Goal: Information Seeking & Learning: Learn about a topic

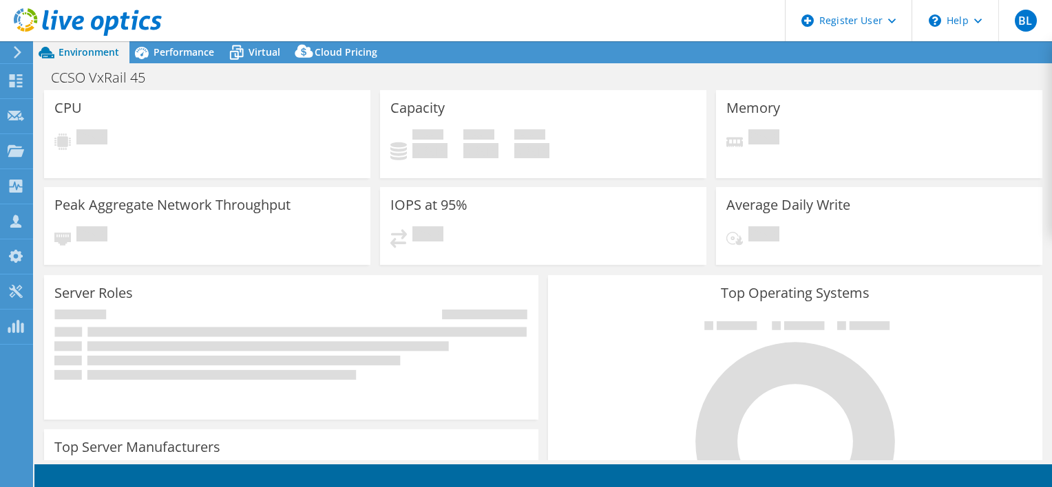
select select "USD"
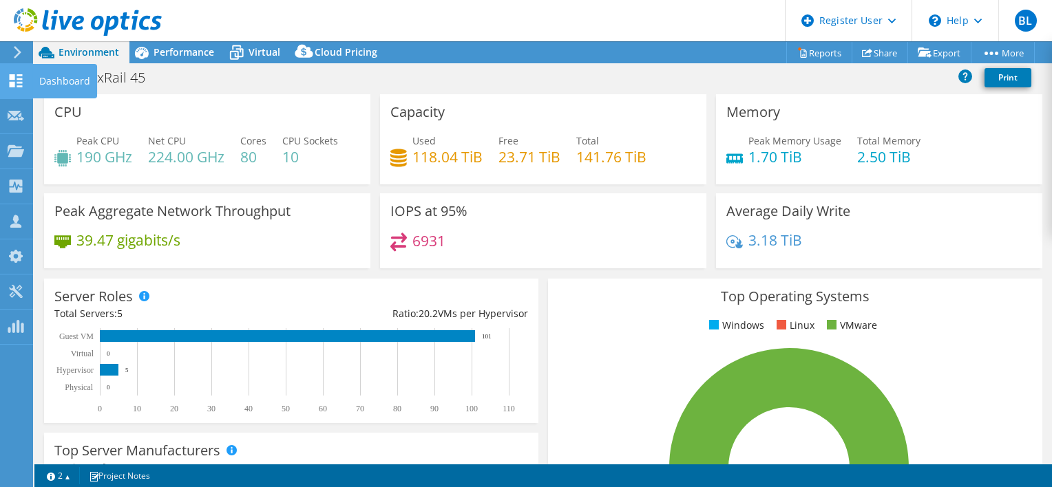
click at [20, 77] on use at bounding box center [16, 80] width 13 height 13
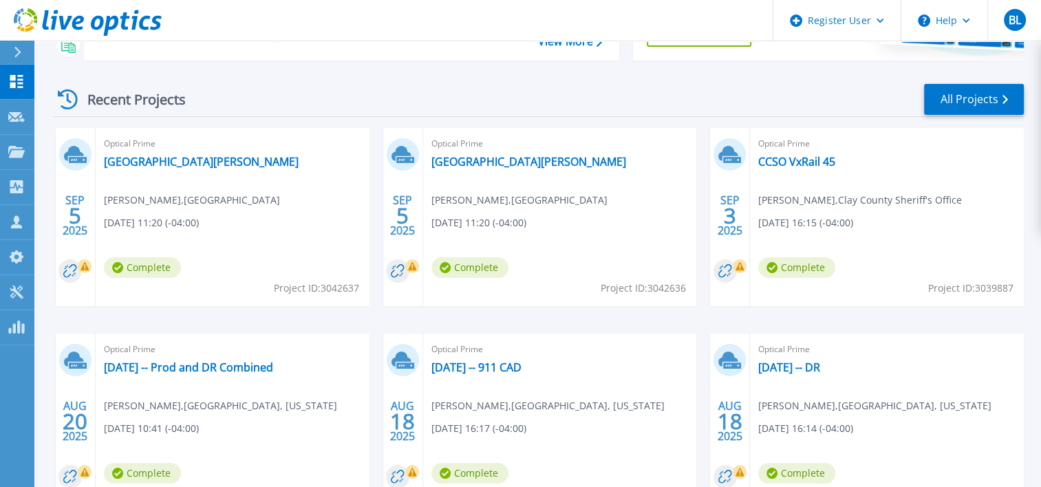
scroll to position [170, 0]
drag, startPoint x: 868, startPoint y: 162, endPoint x: 866, endPoint y: 175, distance: 12.6
click at [866, 175] on div "Optical Prime CCSO VxRail 45 [PERSON_NAME] , Clay County Sheriff's Office [DATE…" at bounding box center [887, 218] width 274 height 178
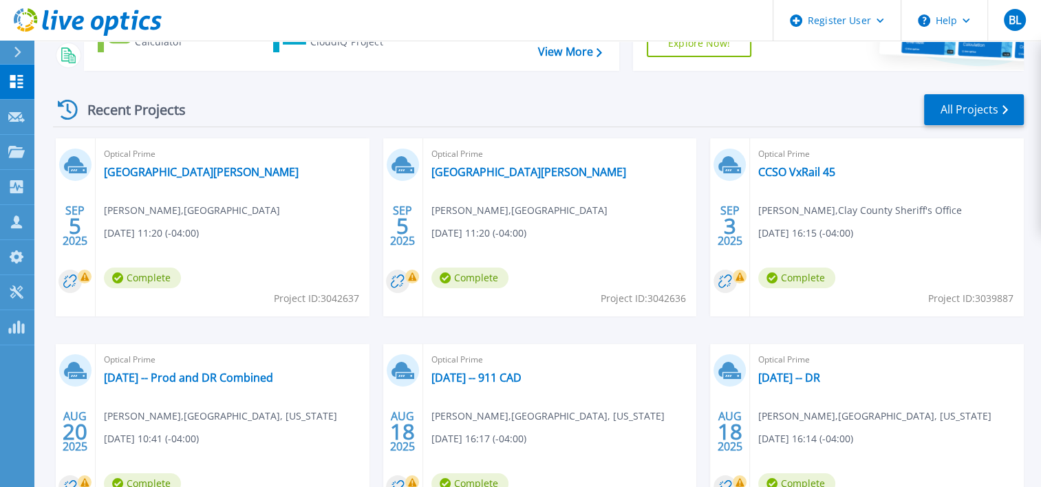
scroll to position [153, 0]
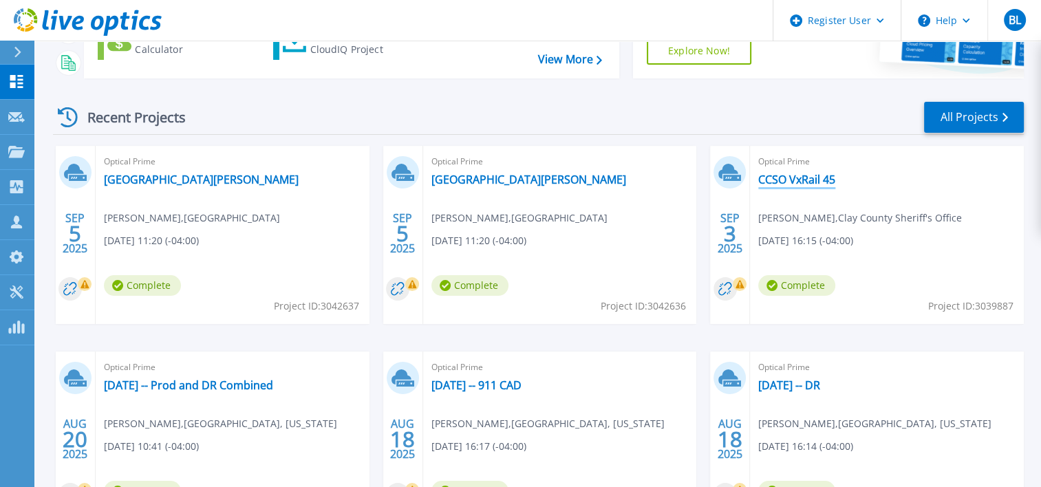
click at [816, 175] on link "CCSO VxRail 45" at bounding box center [796, 180] width 77 height 14
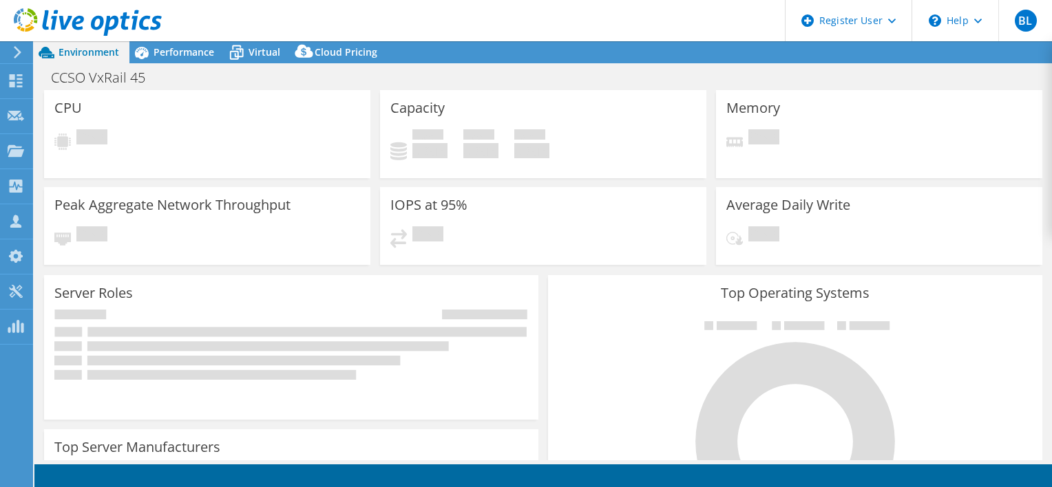
select select "USD"
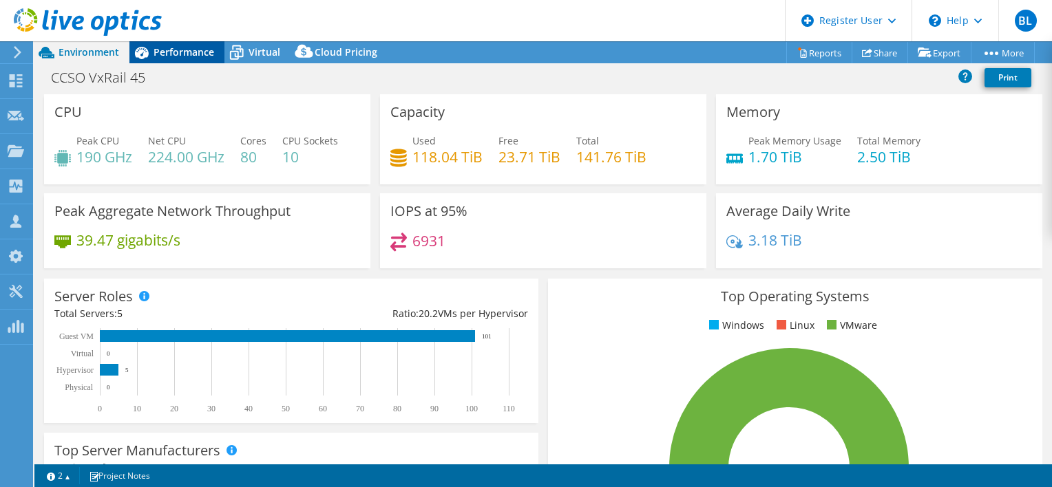
click at [182, 50] on span "Performance" at bounding box center [183, 51] width 61 height 13
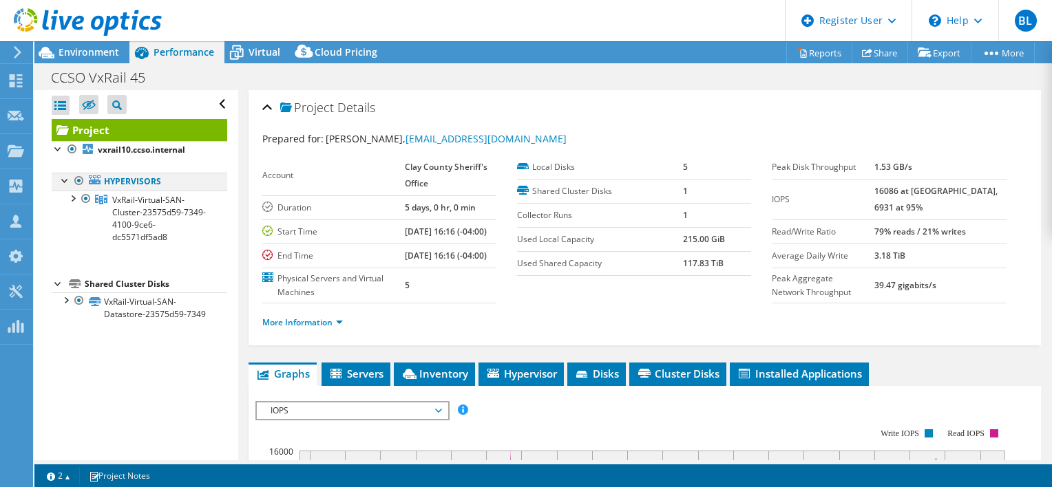
click at [61, 178] on div at bounding box center [65, 180] width 14 height 14
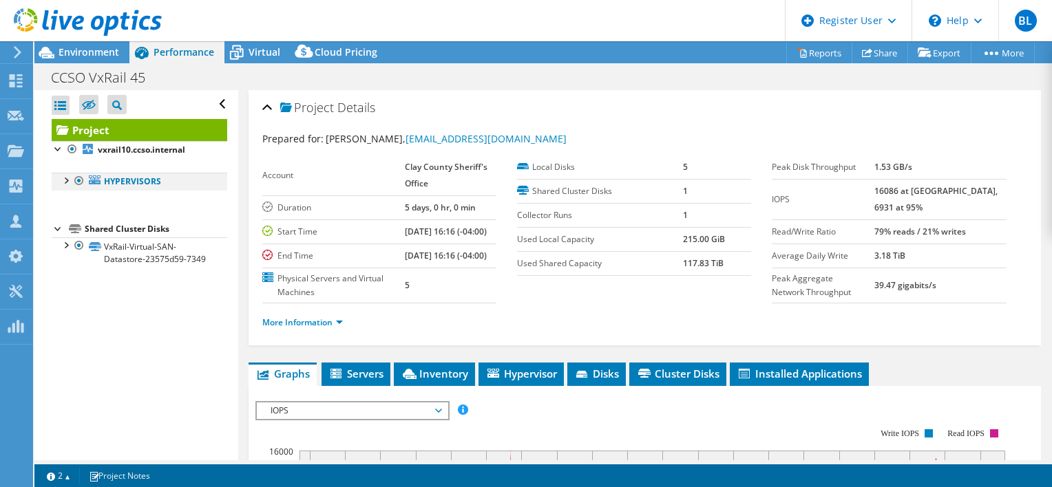
click at [61, 178] on div at bounding box center [65, 180] width 14 height 14
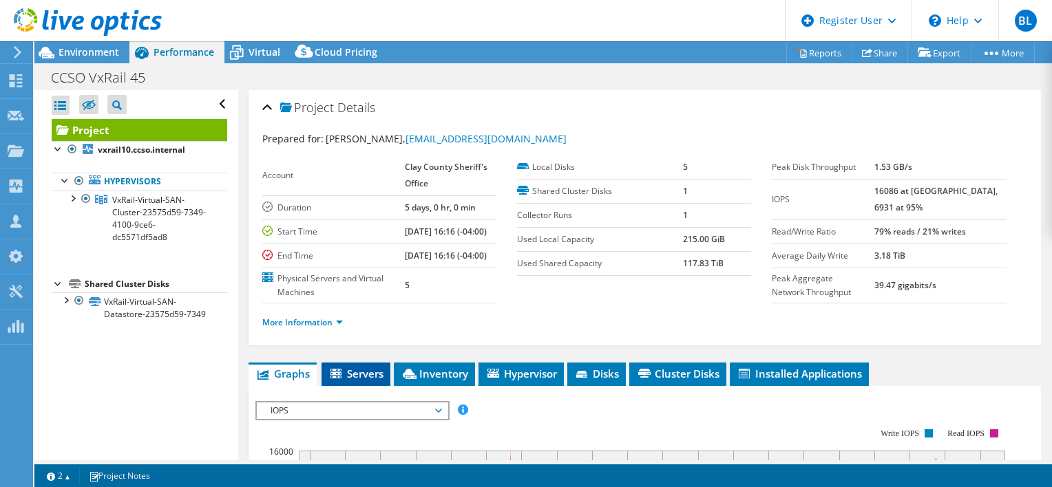
click at [362, 381] on span "Servers" at bounding box center [355, 374] width 55 height 14
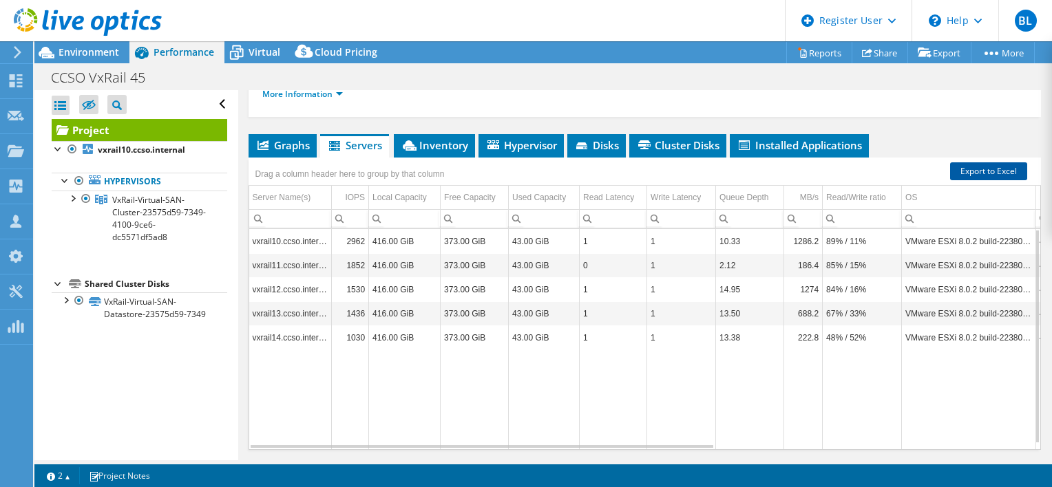
click at [990, 180] on link "Export to Excel" at bounding box center [988, 171] width 77 height 18
click at [498, 411] on td "Data grid" at bounding box center [474, 400] width 68 height 100
click at [94, 55] on span "Environment" at bounding box center [88, 51] width 61 height 13
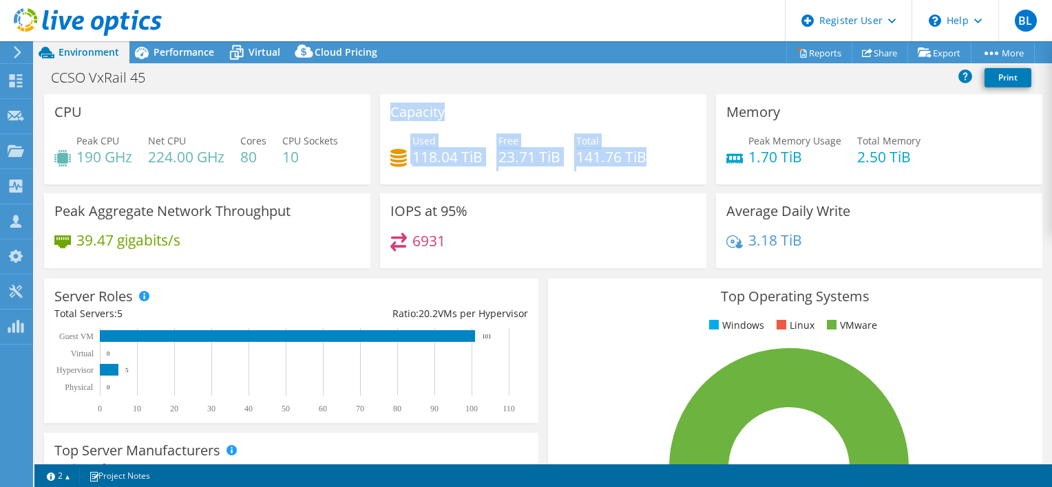
drag, startPoint x: 390, startPoint y: 106, endPoint x: 661, endPoint y: 153, distance: 274.5
click at [661, 153] on div "Capacity Used 118.04 TiB Free 23.71 TiB Total 141.76 TiB" at bounding box center [543, 139] width 326 height 90
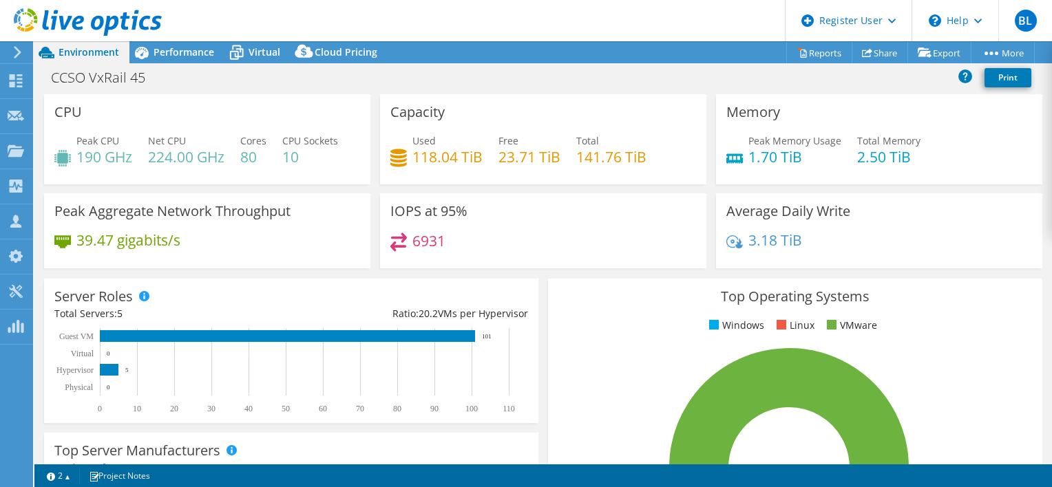
click at [856, 114] on div "Memory Peak Memory Usage 1.70 TiB Total Memory 2.50 TiB" at bounding box center [879, 139] width 326 height 90
drag, startPoint x: 718, startPoint y: 107, endPoint x: 953, endPoint y: 157, distance: 240.0
click at [953, 157] on div "Memory Peak Memory Usage 1.70 TiB Total Memory 2.50 TiB" at bounding box center [879, 139] width 326 height 90
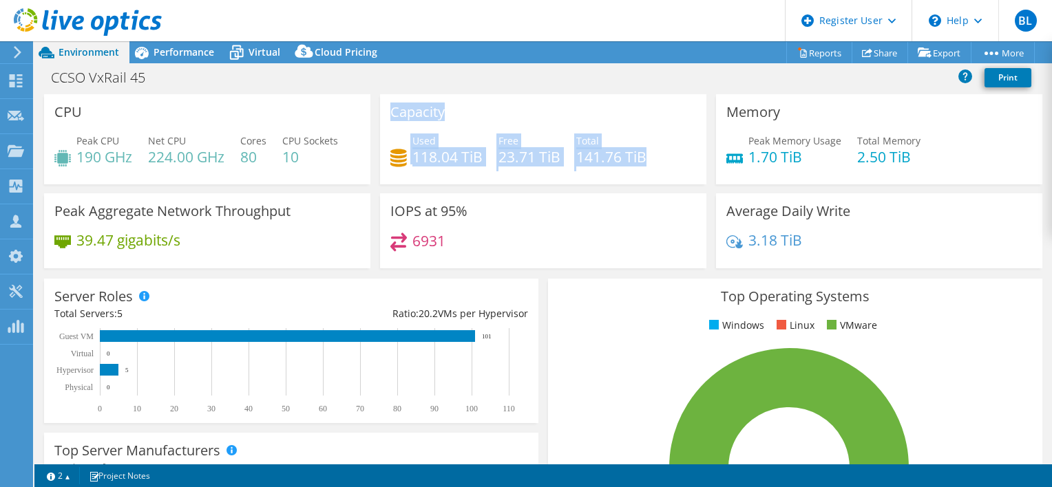
drag, startPoint x: 385, startPoint y: 108, endPoint x: 691, endPoint y: 180, distance: 314.7
click at [691, 180] on div "Capacity Used 118.04 TiB Free 23.71 TiB Total 141.76 TiB" at bounding box center [543, 139] width 326 height 90
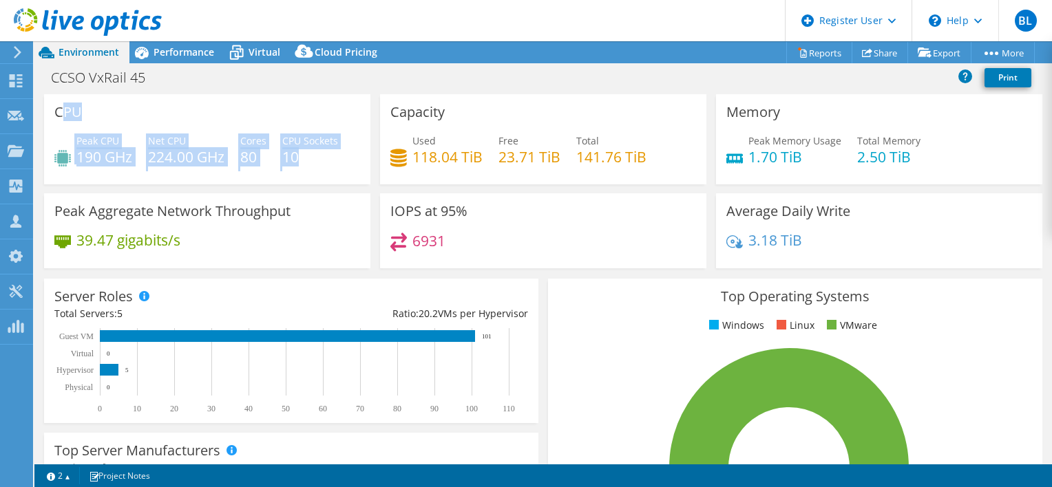
drag, startPoint x: 59, startPoint y: 107, endPoint x: 311, endPoint y: 163, distance: 258.0
click at [311, 163] on div "CPU Peak CPU 190 GHz Net CPU 224.00 GHz Cores 80 CPU Sockets 10" at bounding box center [207, 139] width 326 height 90
click at [184, 107] on div "CPU Peak CPU 190 GHz Net CPU 224.00 GHz Cores 80 CPU Sockets 10" at bounding box center [207, 139] width 326 height 90
drag, startPoint x: 53, startPoint y: 108, endPoint x: 321, endPoint y: 152, distance: 272.0
click at [321, 152] on div "CPU Peak CPU 190 GHz Net CPU 224.00 GHz Cores 80 CPU Sockets 10" at bounding box center [207, 139] width 326 height 90
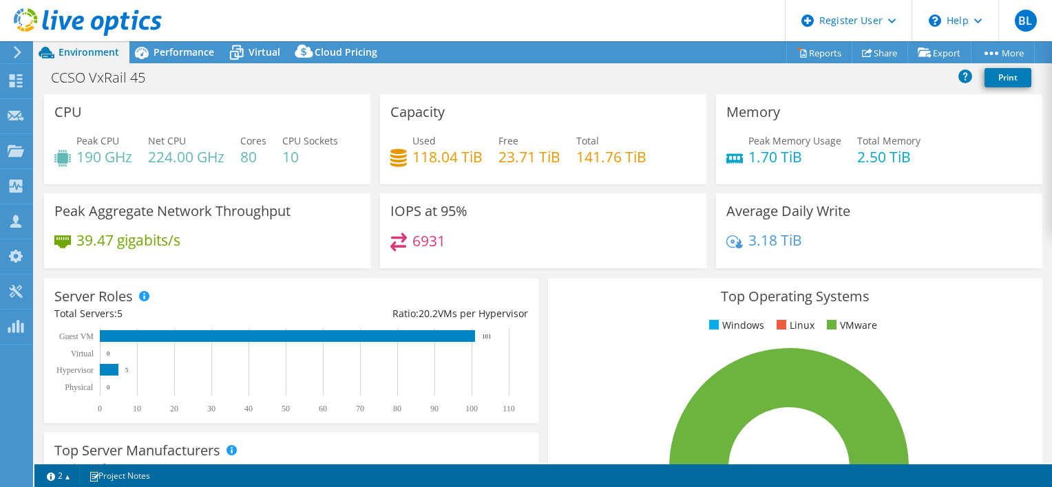
click at [383, 115] on div "Capacity Used 118.04 TiB Free 23.71 TiB Total 141.76 TiB" at bounding box center [543, 139] width 326 height 90
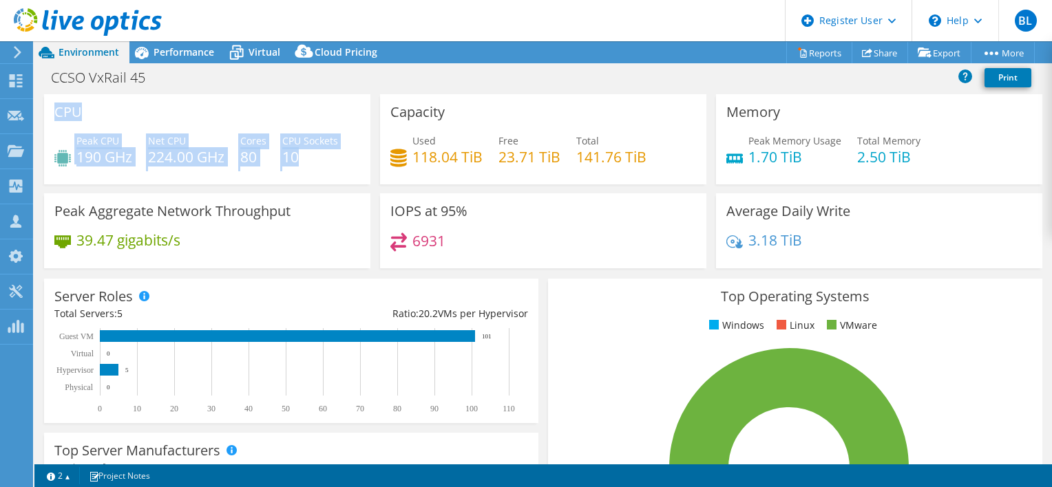
drag, startPoint x: 56, startPoint y: 110, endPoint x: 345, endPoint y: 151, distance: 292.0
click at [345, 151] on div "CPU Peak CPU 190 GHz Net CPU 224.00 GHz Cores 80 CPU Sockets 10" at bounding box center [207, 139] width 326 height 90
drag, startPoint x: 345, startPoint y: 151, endPoint x: 322, endPoint y: 161, distance: 24.7
click at [322, 161] on h4 "10" at bounding box center [310, 156] width 56 height 15
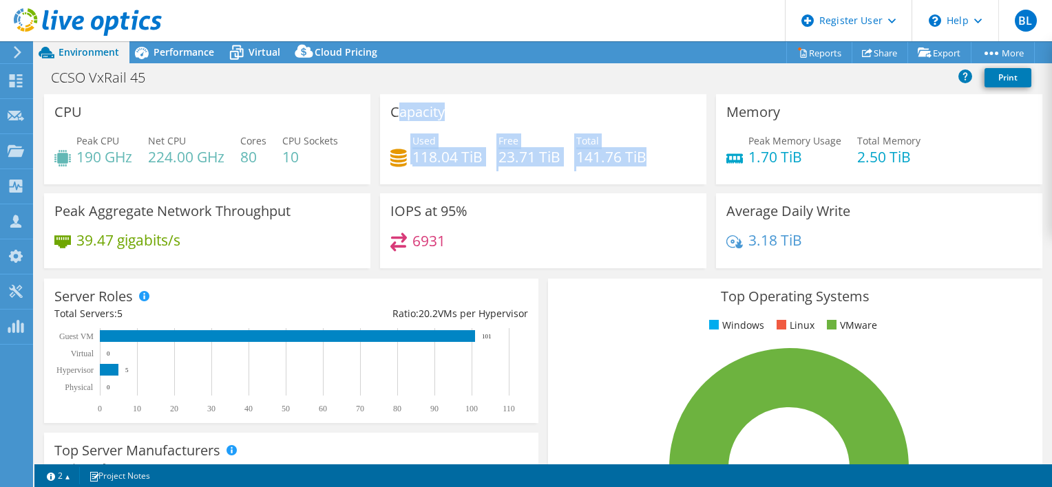
drag, startPoint x: 392, startPoint y: 110, endPoint x: 646, endPoint y: 149, distance: 256.2
click at [646, 149] on div "Capacity Used 118.04 TiB Free 23.71 TiB Total 141.76 TiB" at bounding box center [543, 139] width 326 height 90
click at [421, 169] on div "Used 118.04 TiB Free 23.71 TiB Total 141.76 TiB" at bounding box center [543, 156] width 306 height 45
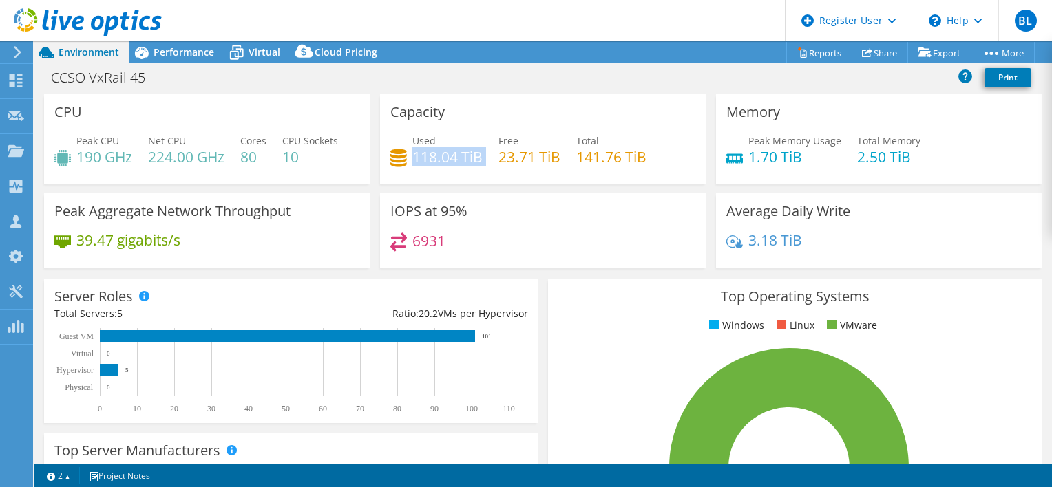
drag, startPoint x: 412, startPoint y: 159, endPoint x: 489, endPoint y: 161, distance: 77.1
click at [489, 161] on div "Used 118.04 TiB Free 23.71 TiB Total 141.76 TiB" at bounding box center [543, 156] width 306 height 45
click at [760, 137] on span "Peak Memory Usage" at bounding box center [794, 140] width 93 height 13
drag, startPoint x: 741, startPoint y: 158, endPoint x: 801, endPoint y: 158, distance: 59.9
click at [801, 158] on h4 "1.70 TiB" at bounding box center [794, 156] width 93 height 15
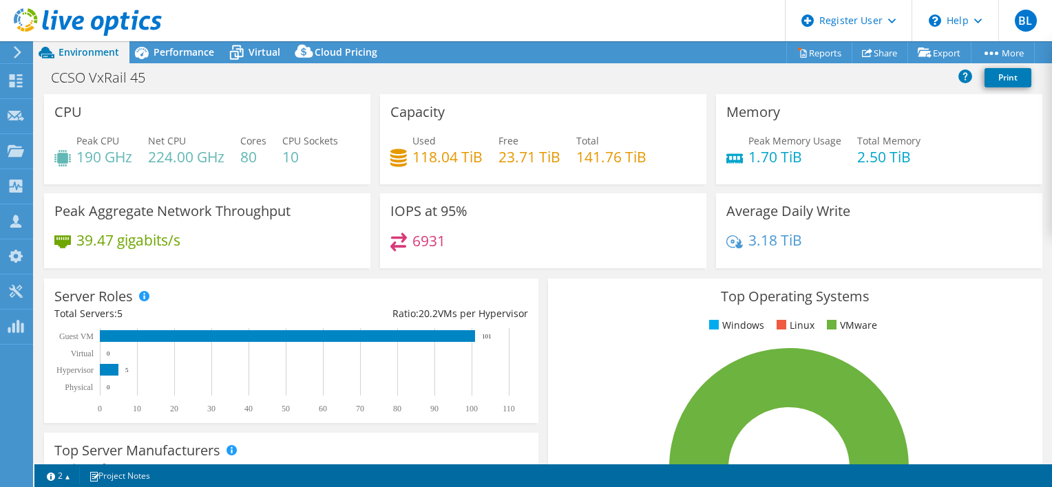
click at [334, 158] on h4 "10" at bounding box center [310, 156] width 56 height 15
click at [186, 55] on span "Performance" at bounding box center [183, 51] width 61 height 13
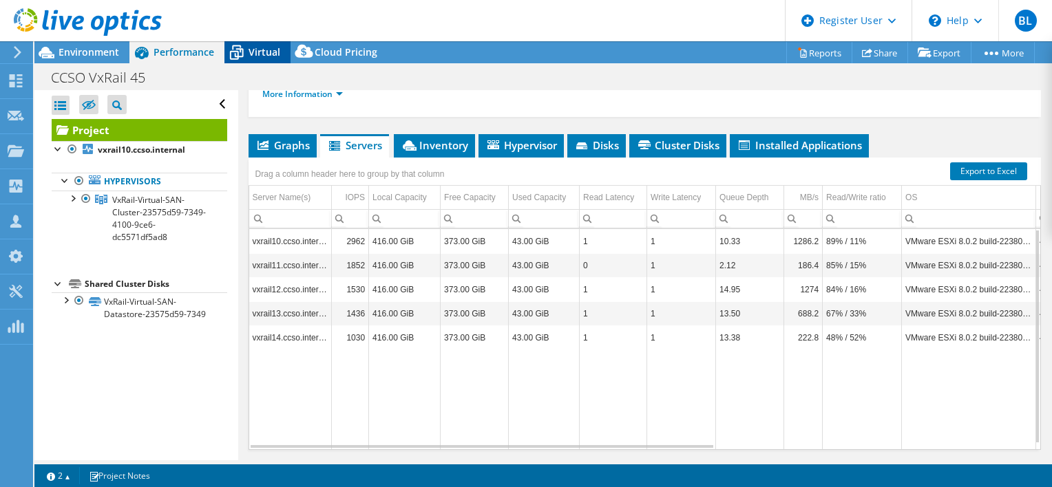
click at [263, 51] on span "Virtual" at bounding box center [264, 51] width 32 height 13
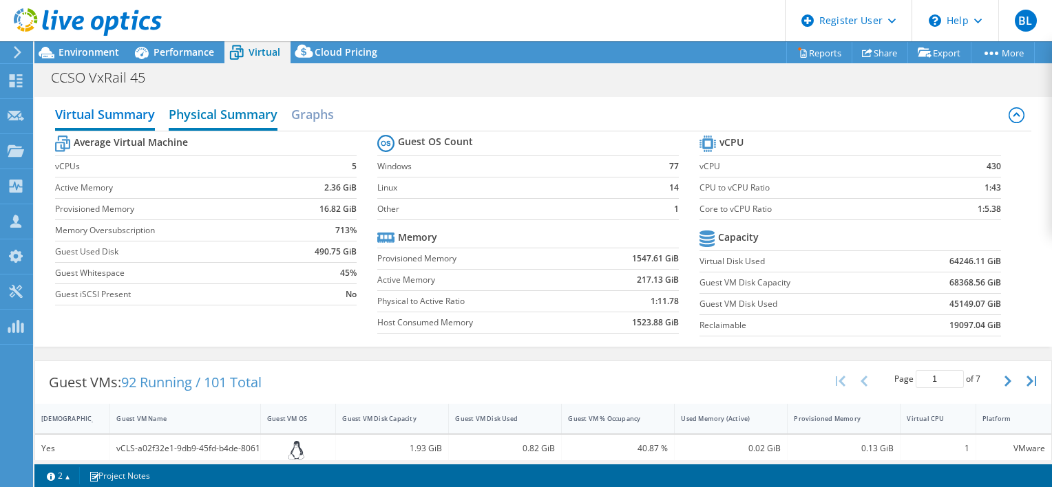
click at [251, 114] on h2 "Physical Summary" at bounding box center [223, 115] width 109 height 30
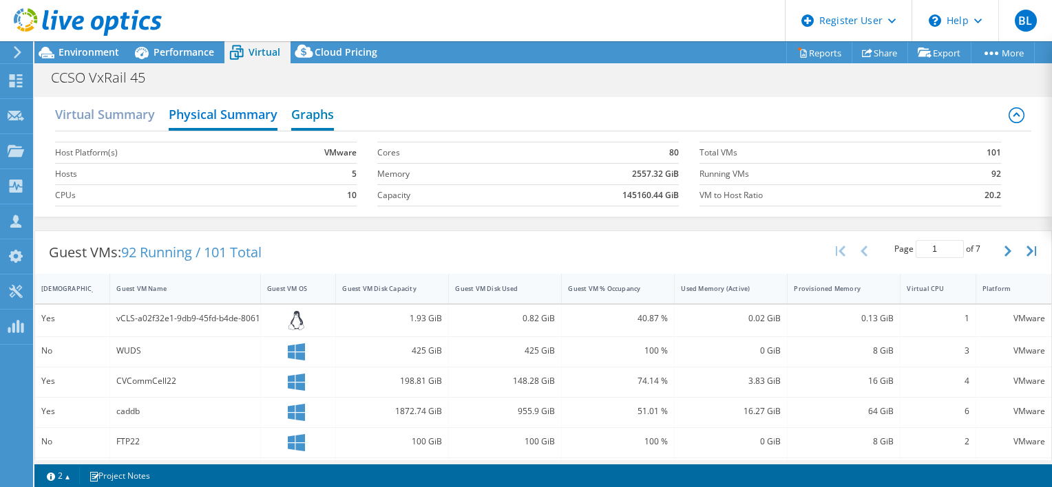
click at [325, 116] on h2 "Graphs" at bounding box center [312, 115] width 43 height 30
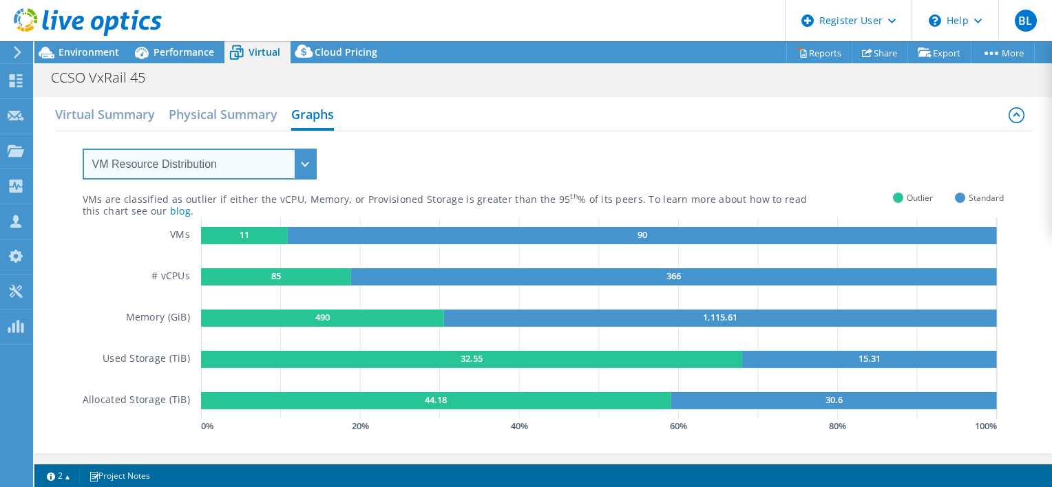
click at [303, 173] on select "VM Resource Distribution Provisioning Contrast Over Provisioning" at bounding box center [200, 164] width 234 height 31
select select "Over Provisioning"
click at [83, 149] on select "VM Resource Distribution Provisioning Contrast Over Provisioning" at bounding box center [200, 164] width 234 height 31
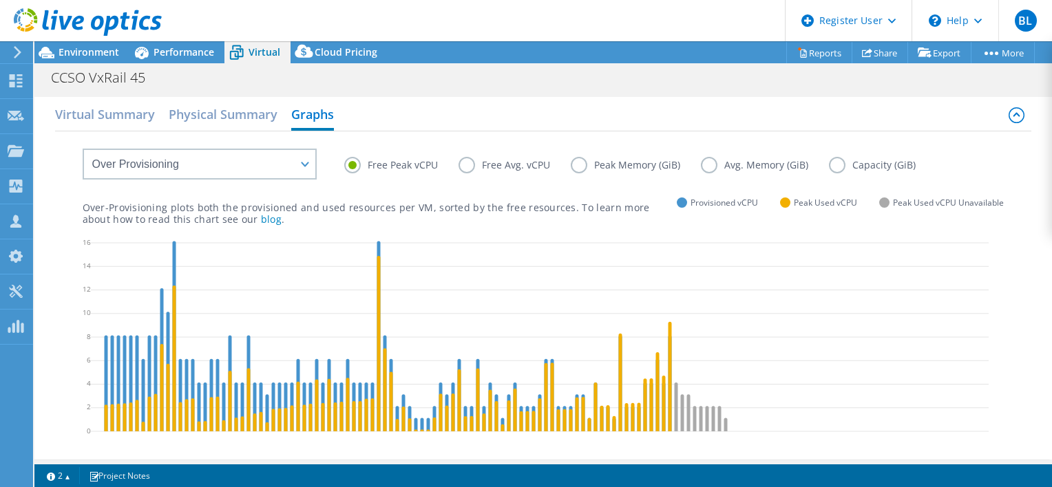
click at [473, 160] on label "Free Avg. vCPU" at bounding box center [514, 165] width 112 height 17
click at [0, 0] on input "Free Avg. vCPU" at bounding box center [0, 0] width 0 height 0
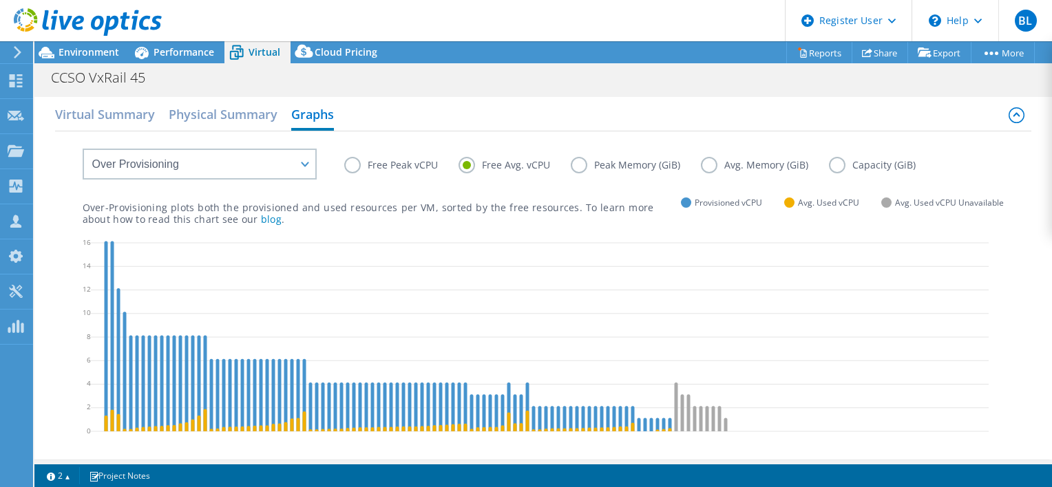
click at [573, 167] on label "Peak Memory (GiB)" at bounding box center [636, 165] width 130 height 17
click at [0, 0] on input "Peak Memory (GiB)" at bounding box center [0, 0] width 0 height 0
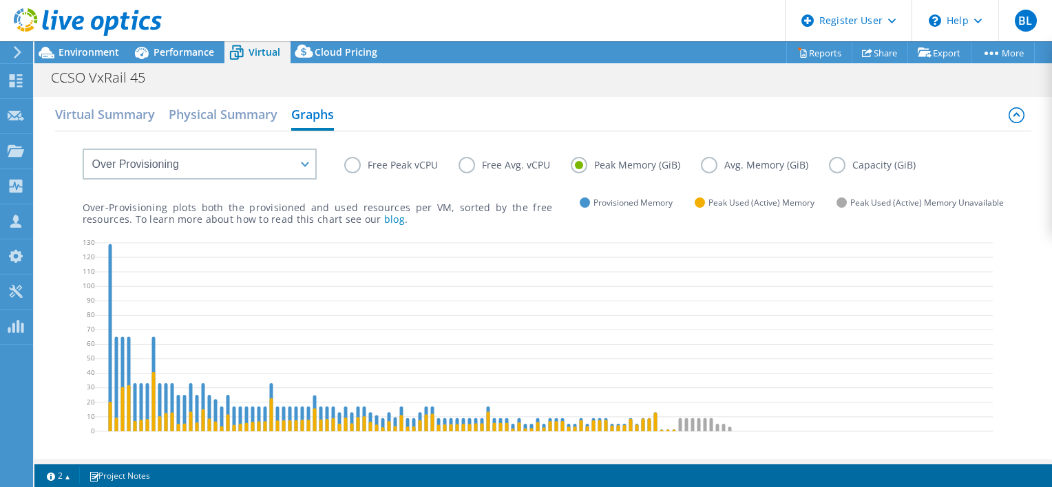
click at [712, 166] on label "Avg. Memory (GiB)" at bounding box center [765, 165] width 128 height 17
click at [0, 0] on input "Avg. Memory (GiB)" at bounding box center [0, 0] width 0 height 0
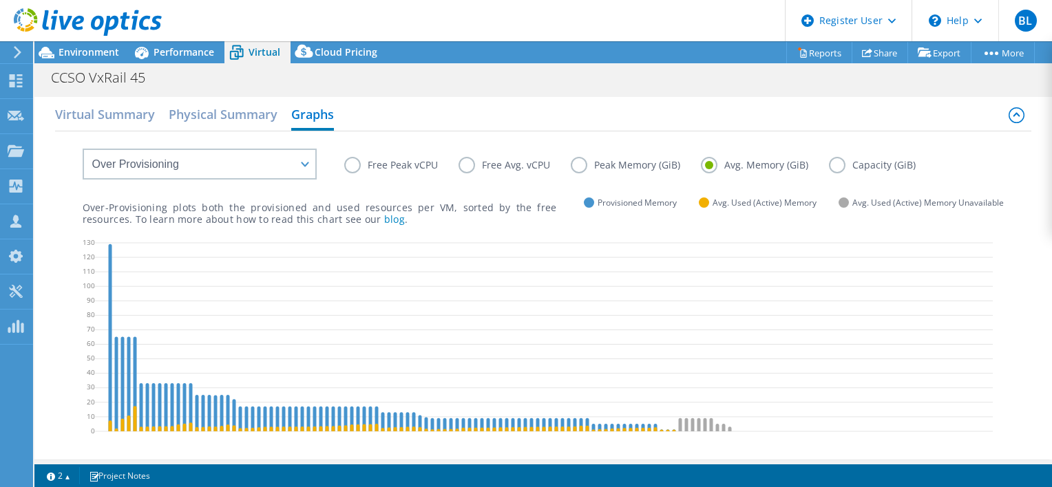
click at [831, 169] on label "Capacity (GiB)" at bounding box center [882, 165] width 107 height 17
click at [0, 0] on input "Capacity (GiB)" at bounding box center [0, 0] width 0 height 0
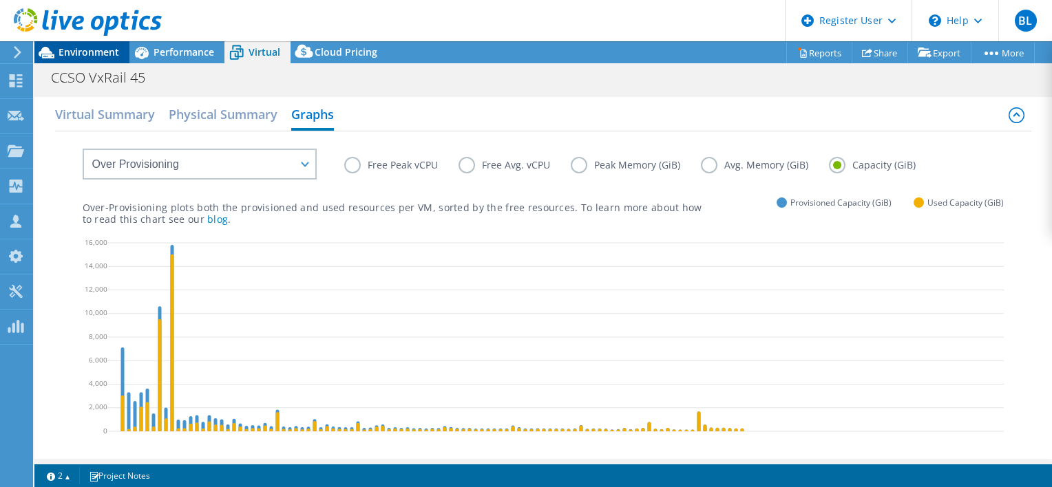
click at [83, 49] on span "Environment" at bounding box center [88, 51] width 61 height 13
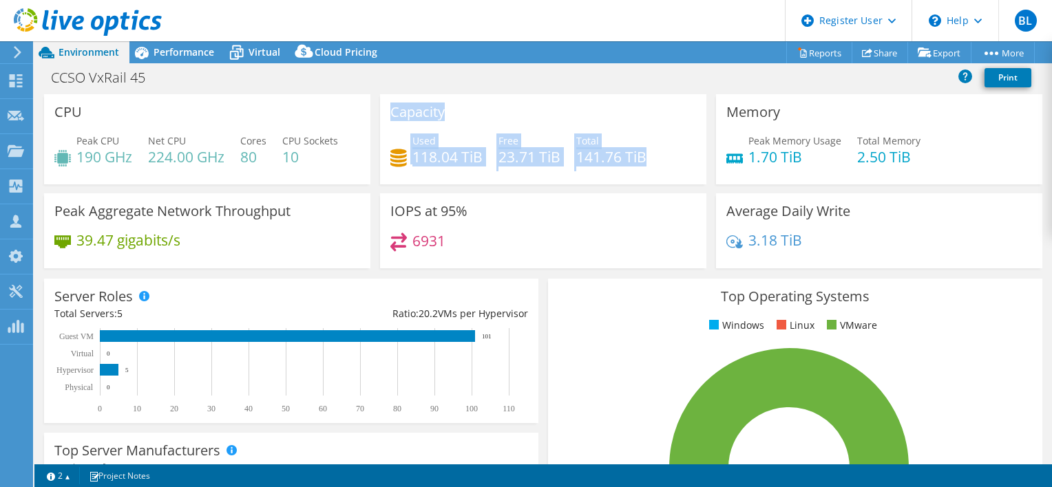
drag, startPoint x: 661, startPoint y: 162, endPoint x: 376, endPoint y: 116, distance: 289.4
click at [380, 116] on div "Capacity Used 118.04 TiB Free 23.71 TiB Total 141.76 TiB" at bounding box center [543, 139] width 326 height 90
